Goal: Find specific page/section: Find specific page/section

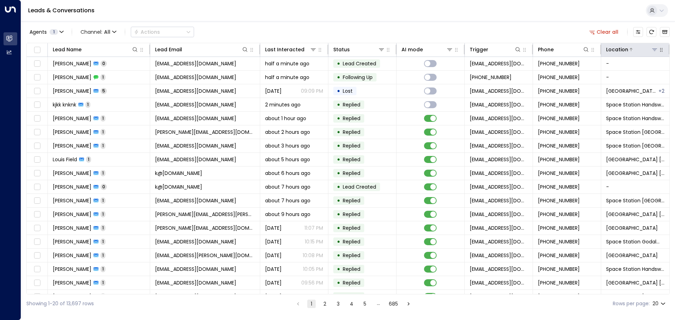
click at [653, 48] on icon at bounding box center [654, 49] width 5 height 2
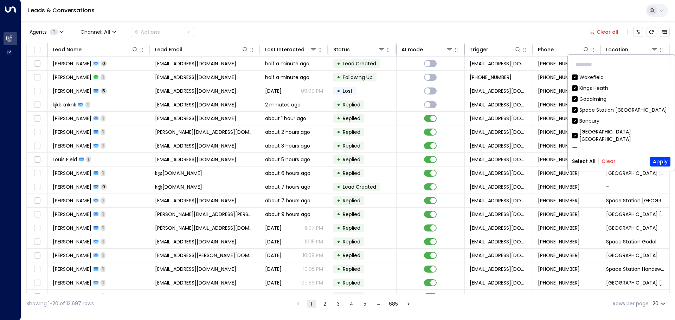
click at [609, 160] on button "Clear" at bounding box center [608, 161] width 14 height 6
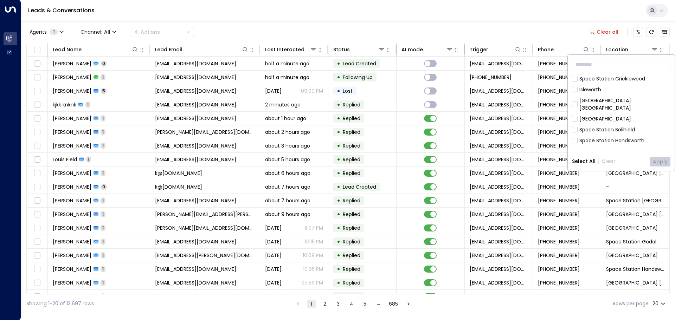
scroll to position [145, 0]
click at [602, 99] on div "[GEOGRAPHIC_DATA]" at bounding box center [605, 102] width 52 height 7
click at [669, 162] on button "Apply" at bounding box center [660, 162] width 20 height 10
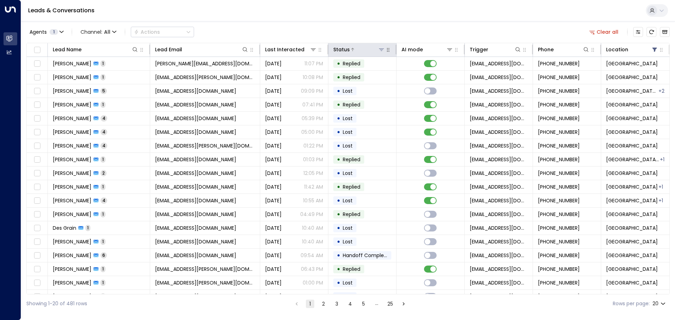
click at [380, 48] on icon at bounding box center [381, 50] width 6 height 6
click at [446, 49] on button at bounding box center [449, 49] width 7 height 7
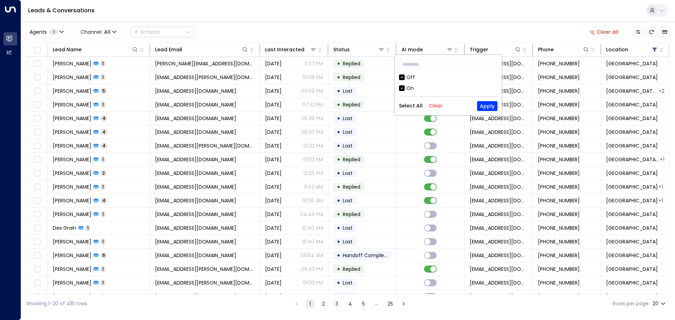
click at [409, 77] on div "Off" at bounding box center [410, 77] width 8 height 7
click at [489, 106] on button "Apply" at bounding box center [487, 106] width 20 height 10
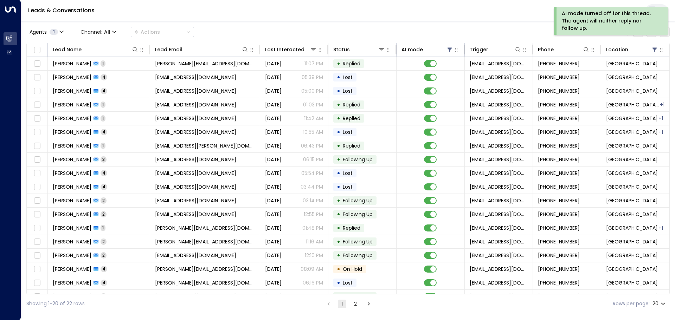
click at [664, 304] on body "AI mode turned off for this thread. The agent will neither reply nor follow up.…" at bounding box center [337, 156] width 675 height 313
click at [657, 305] on li "100" at bounding box center [659, 305] width 20 height 13
type input "***"
